Goal: Task Accomplishment & Management: Manage account settings

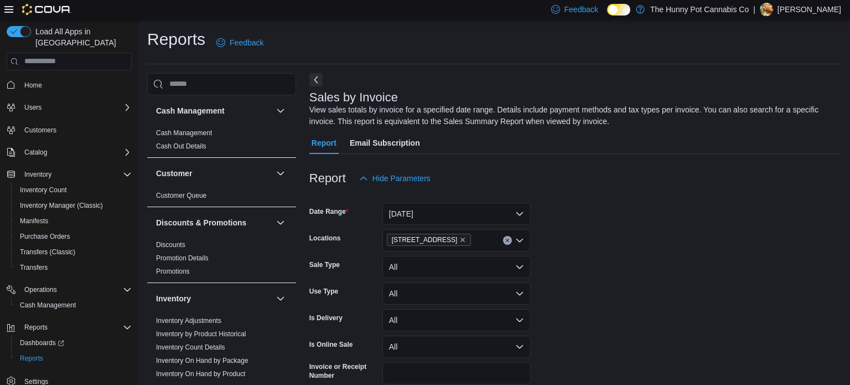
scroll to position [37, 0]
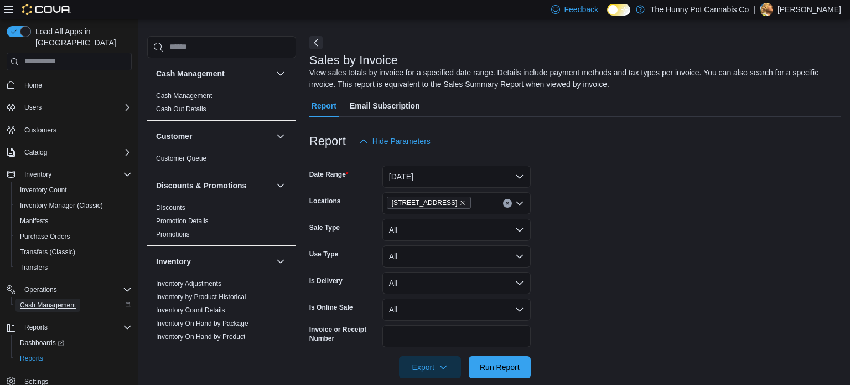
click at [39, 300] on span "Cash Management" at bounding box center [48, 304] width 56 height 9
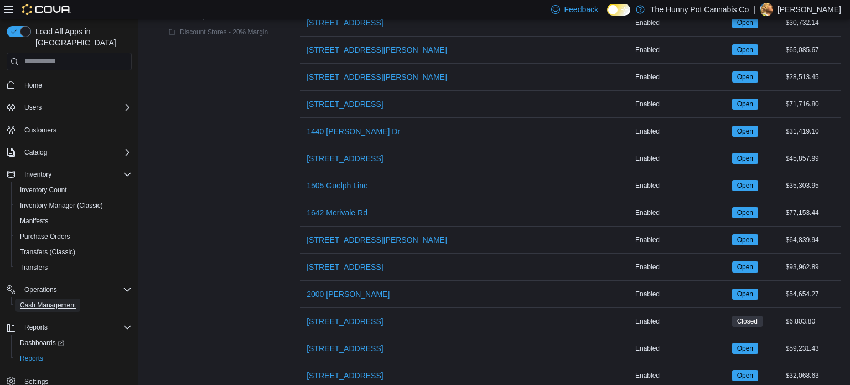
scroll to position [246, 0]
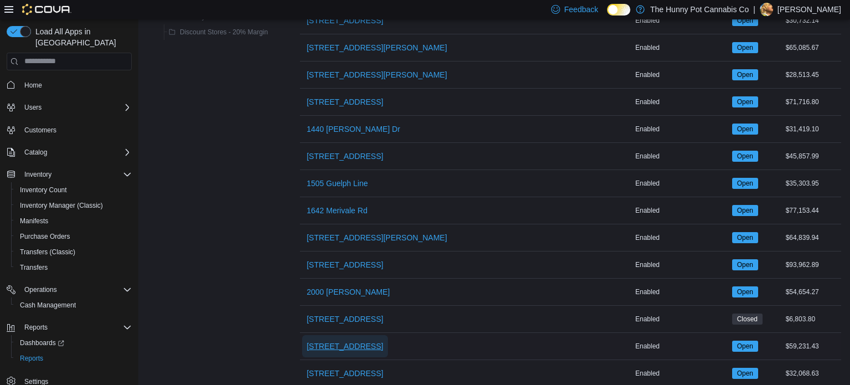
click at [339, 344] on span "[STREET_ADDRESS]" at bounding box center [345, 345] width 76 height 11
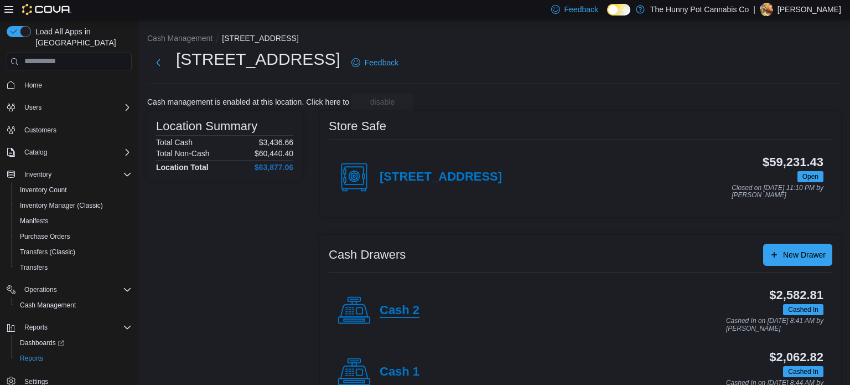
click at [404, 309] on h4 "Cash 2" at bounding box center [400, 310] width 40 height 14
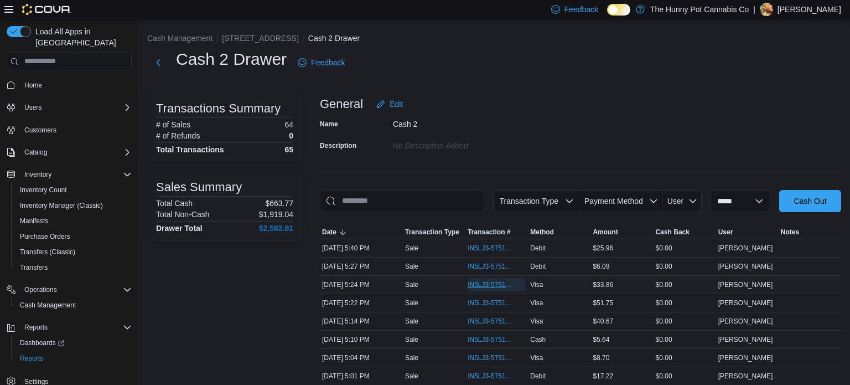
click at [489, 286] on span "IN5LJ3-5751647" at bounding box center [491, 284] width 47 height 9
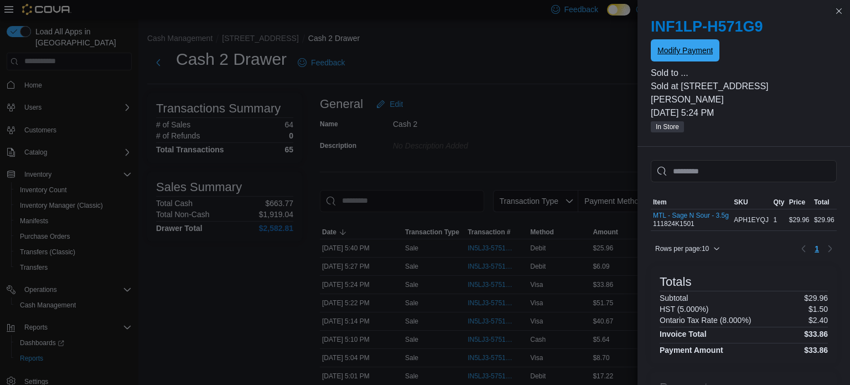
click at [677, 60] on span "Modify Payment" at bounding box center [684, 50] width 55 height 22
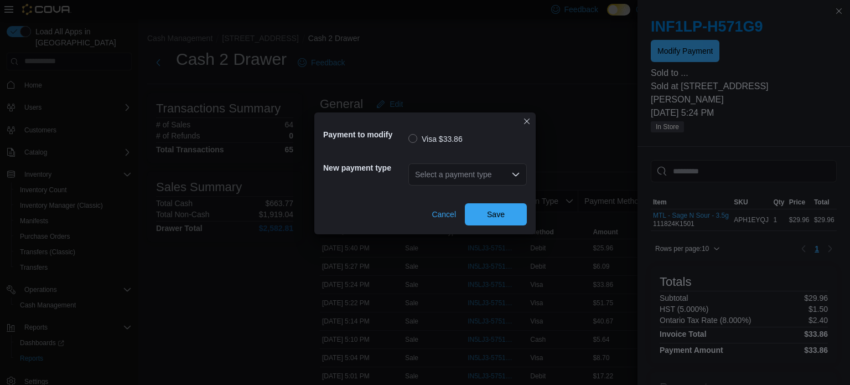
click at [507, 174] on div "Select a payment type" at bounding box center [467, 174] width 118 height 22
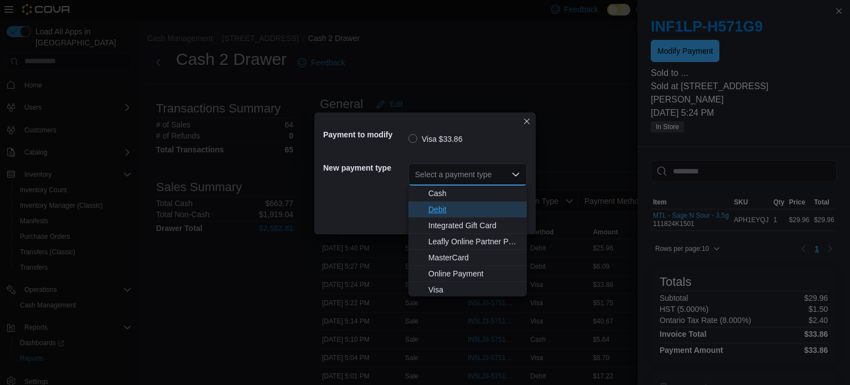
click at [437, 212] on span "Debit" at bounding box center [474, 209] width 92 height 11
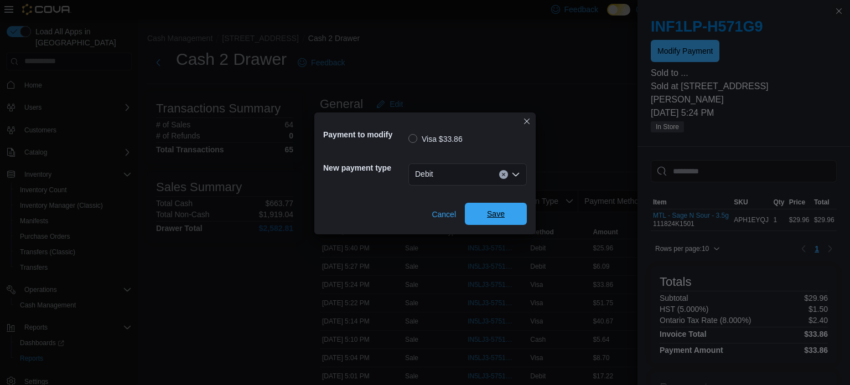
click at [481, 214] on span "Save" at bounding box center [495, 214] width 49 height 22
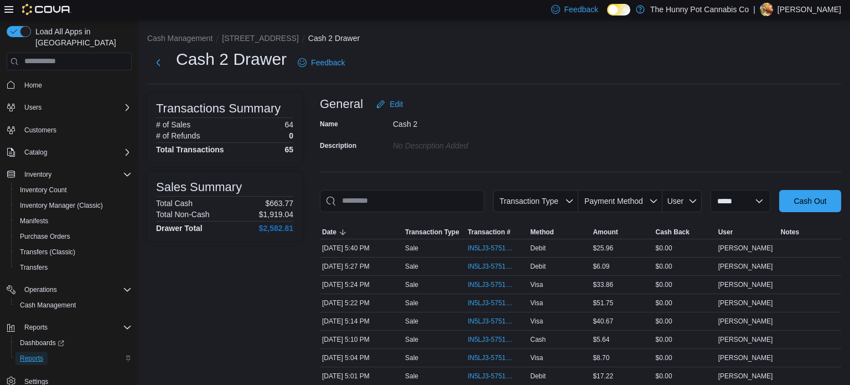
click at [28, 354] on span "Reports" at bounding box center [31, 358] width 23 height 9
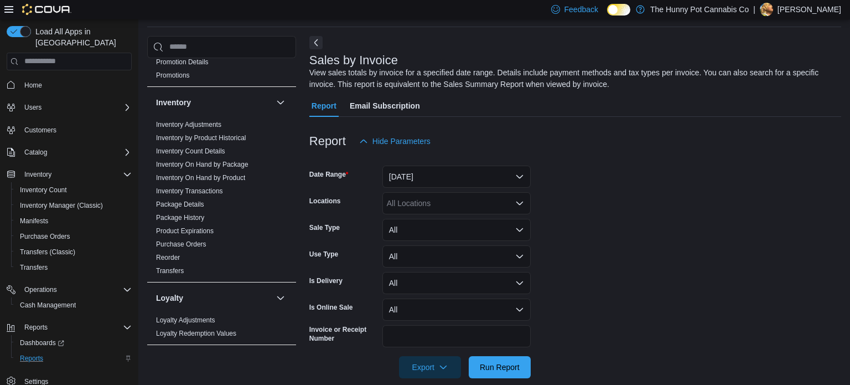
scroll to position [160, 0]
click at [214, 175] on link "Inventory On Hand by Product" at bounding box center [200, 176] width 89 height 8
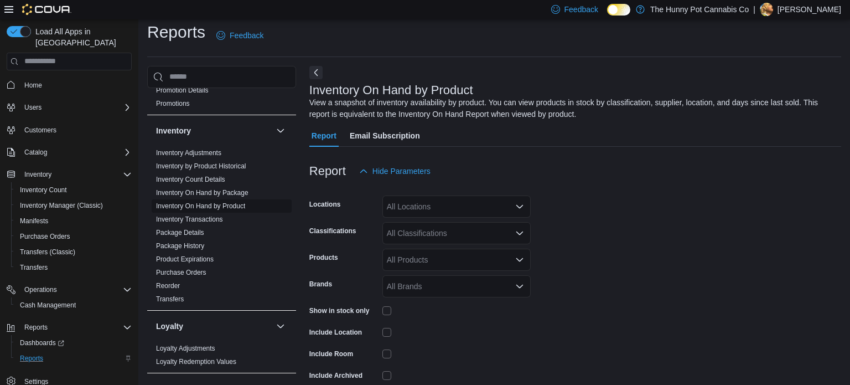
scroll to position [37, 0]
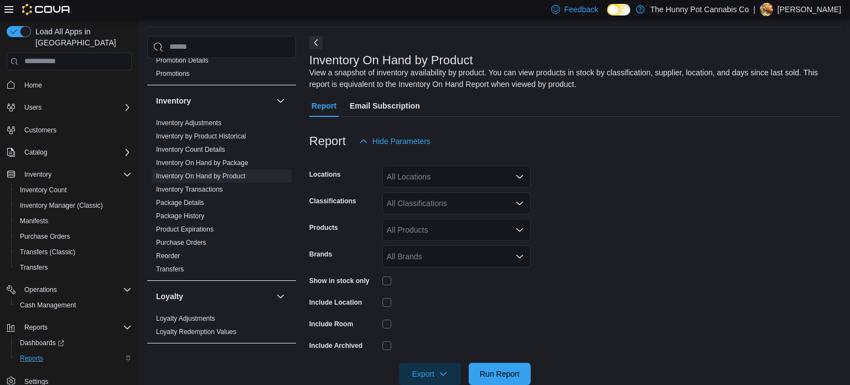
click at [522, 177] on icon "Open list of options" at bounding box center [519, 176] width 9 height 9
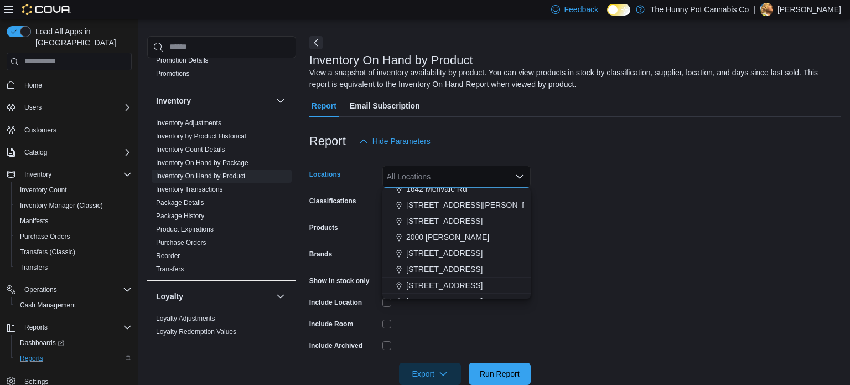
scroll to position [200, 0]
click at [435, 267] on span "[STREET_ADDRESS]" at bounding box center [444, 267] width 76 height 11
click at [554, 231] on form "Locations [STREET_ADDRESS] Selected. [STREET_ADDRESS]. Press Backspace to delet…" at bounding box center [575, 268] width 532 height 232
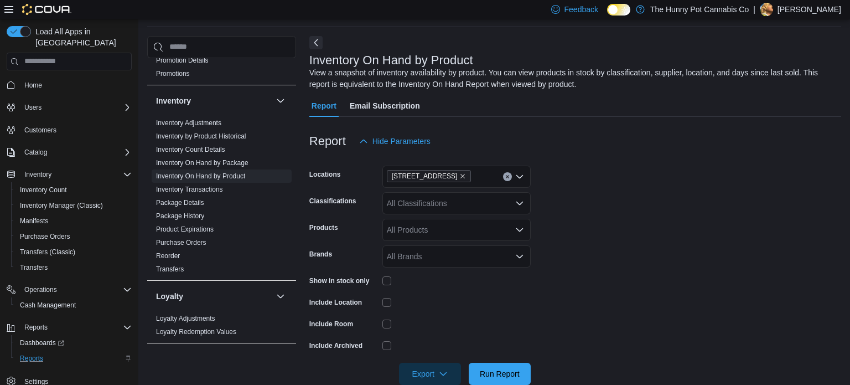
scroll to position [59, 0]
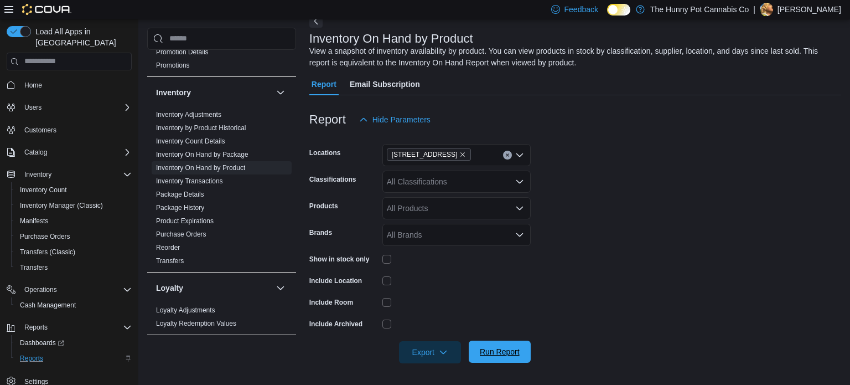
click at [487, 350] on span "Run Report" at bounding box center [500, 351] width 40 height 11
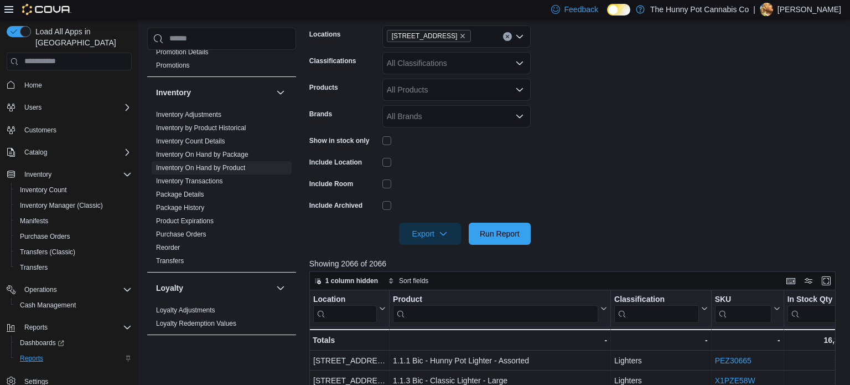
scroll to position [185, 0]
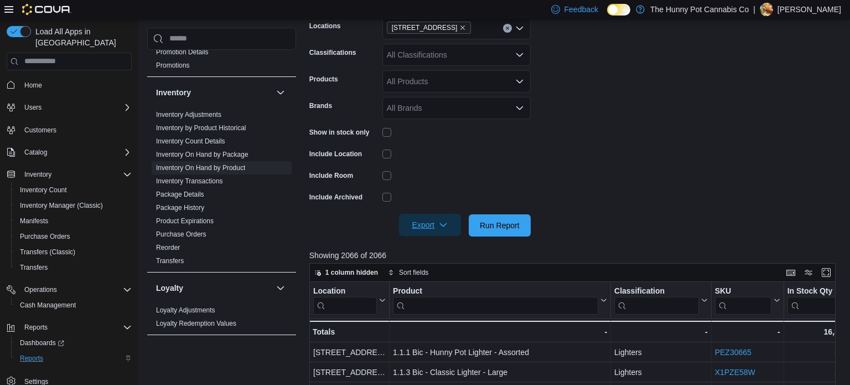
click at [438, 227] on span "Export" at bounding box center [430, 225] width 49 height 22
click at [437, 246] on span "Export to Excel" at bounding box center [432, 247] width 50 height 9
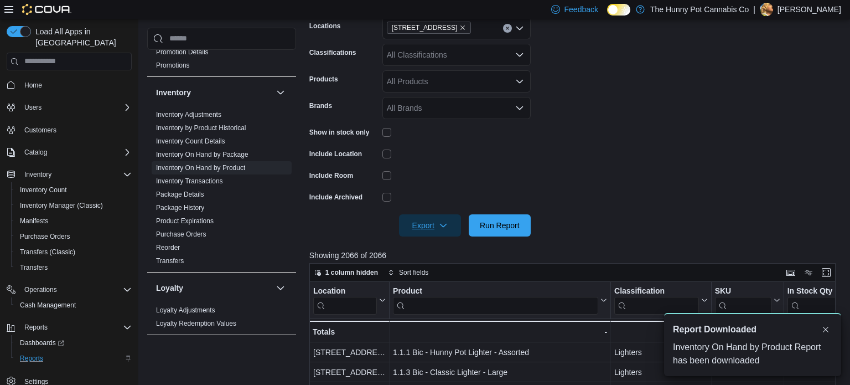
scroll to position [0, 0]
